Goal: Information Seeking & Learning: Compare options

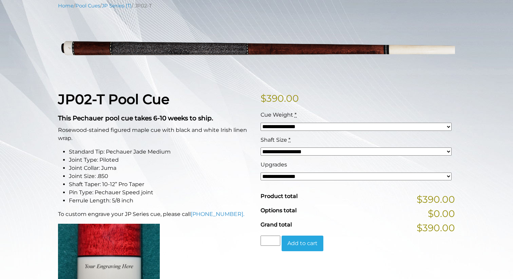
scroll to position [95, 0]
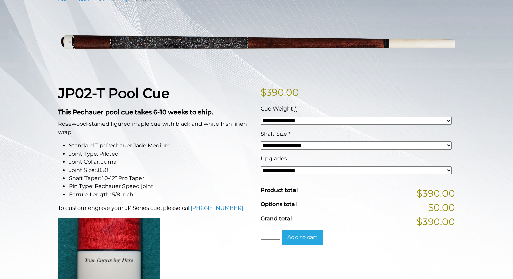
click at [110, 152] on li "Joint Type: Piloted" at bounding box center [160, 154] width 183 height 8
click at [146, 125] on p "Rosewood-stained figured maple cue with black and white Irish linen wrap." at bounding box center [155, 128] width 194 height 16
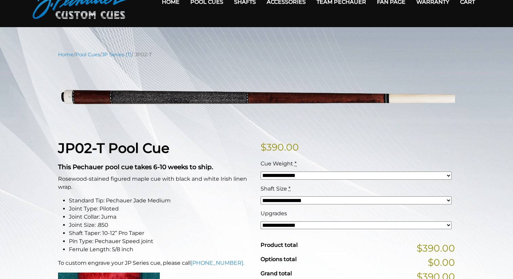
scroll to position [0, 0]
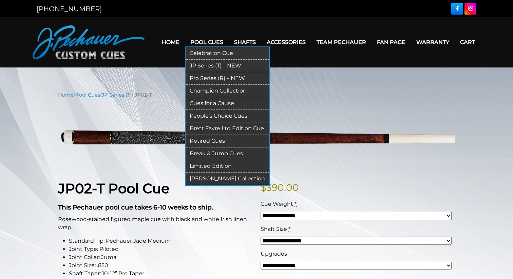
click at [216, 77] on link "Pro Series (R) – NEW" at bounding box center [227, 78] width 83 height 13
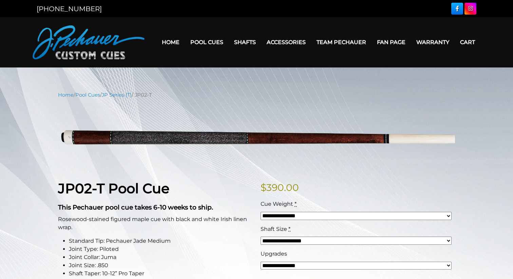
click at [365, 96] on nav "Home / Pool Cues / JP Series (T) / JP02-T" at bounding box center [256, 94] width 397 height 7
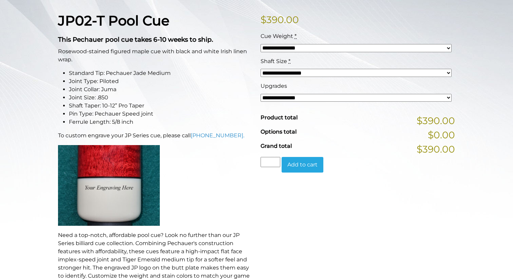
scroll to position [168, 0]
click at [251, 31] on h2 "This Pechauer pool cue takes 6-10 weeks to ship." at bounding box center [155, 37] width 194 height 13
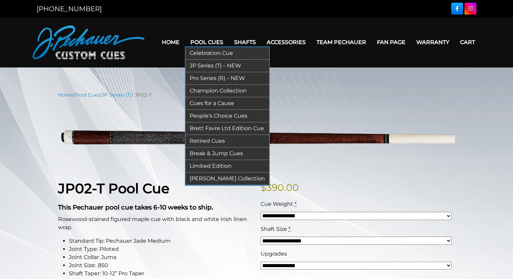
click at [226, 66] on link "JP Series (T) – NEW" at bounding box center [227, 66] width 83 height 13
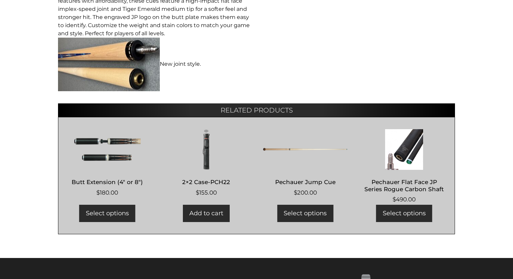
scroll to position [369, 0]
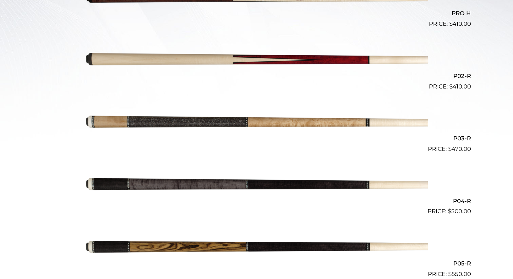
scroll to position [243, 0]
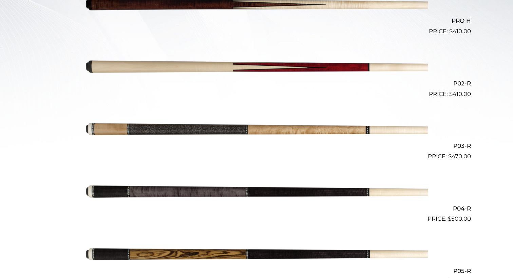
click at [286, 130] on img at bounding box center [256, 129] width 343 height 57
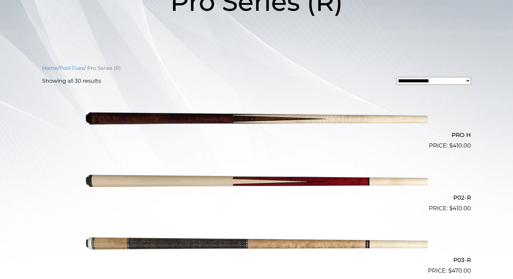
scroll to position [124, 0]
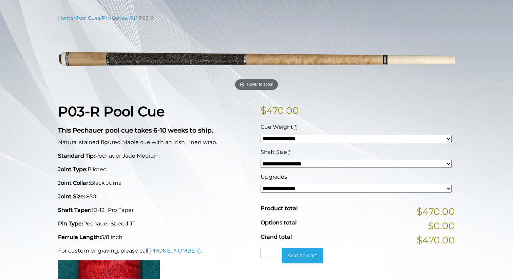
scroll to position [78, 0]
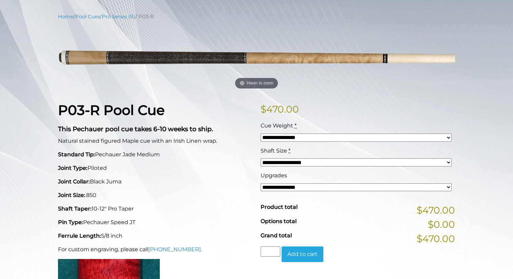
click at [102, 166] on p "Joint Type: Piloted" at bounding box center [155, 168] width 194 height 8
click at [174, 175] on div "P03-R Pool Cue This Pechauer pool cue takes 6-10 weeks to ship. Natural stained…" at bounding box center [155, 223] width 202 height 243
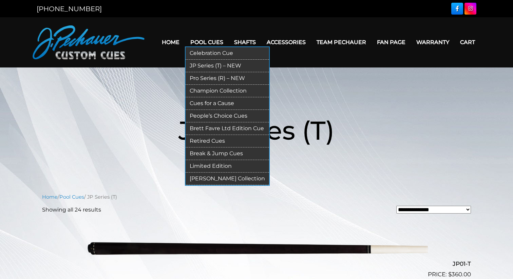
click at [217, 77] on link "Pro Series (R) – NEW" at bounding box center [227, 78] width 83 height 13
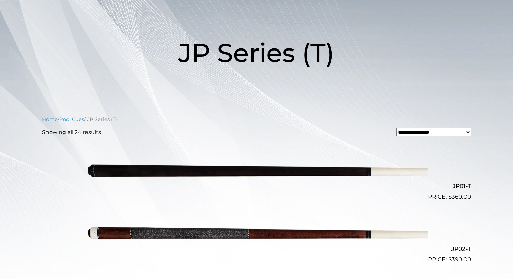
scroll to position [134, 0]
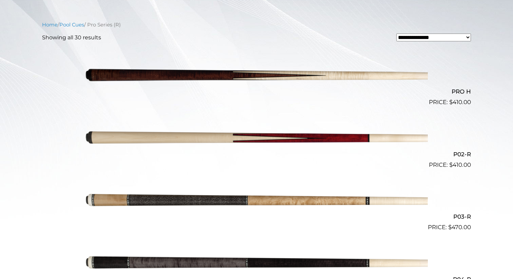
scroll to position [199, 0]
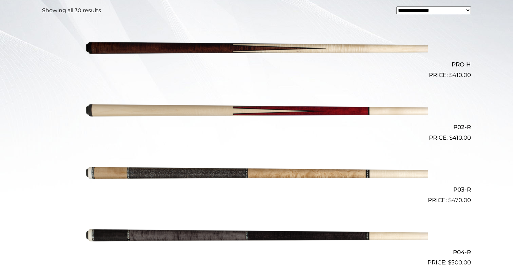
click at [229, 167] on img at bounding box center [256, 173] width 343 height 57
click at [269, 48] on img at bounding box center [256, 48] width 343 height 57
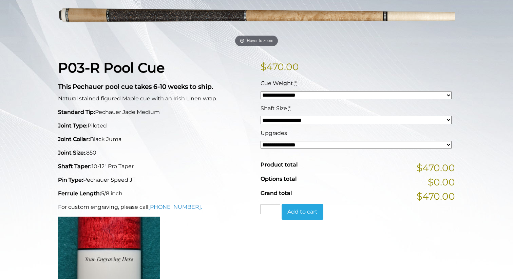
click at [84, 180] on p "Pin Type: Pechauer Speed JT" at bounding box center [155, 180] width 194 height 8
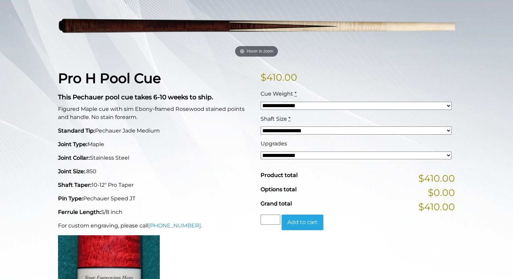
scroll to position [111, 0]
